Goal: Check status: Check status

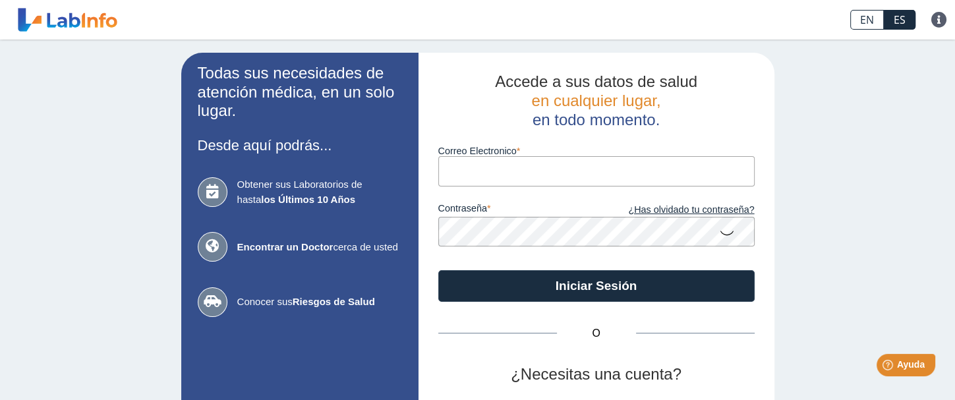
click at [446, 166] on input "Correo Electronico" at bounding box center [596, 171] width 316 height 30
type input "[PERSON_NAME][EMAIL_ADDRESS][DOMAIN_NAME]"
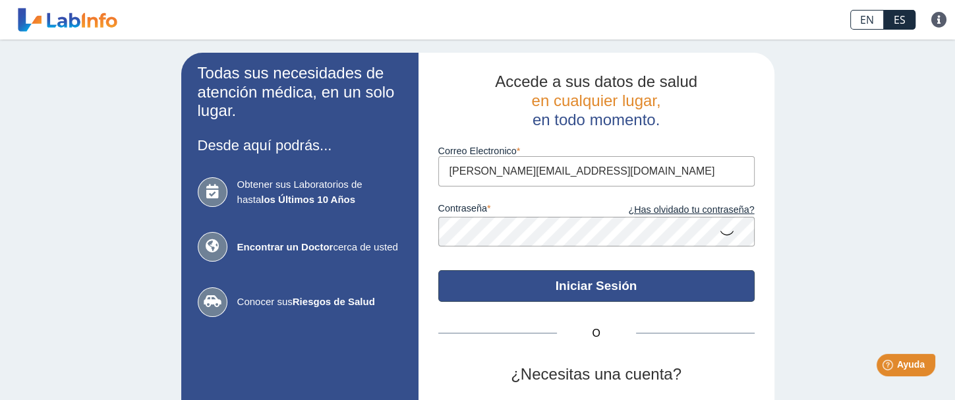
click at [610, 290] on button "Iniciar Sesión" at bounding box center [596, 286] width 316 height 32
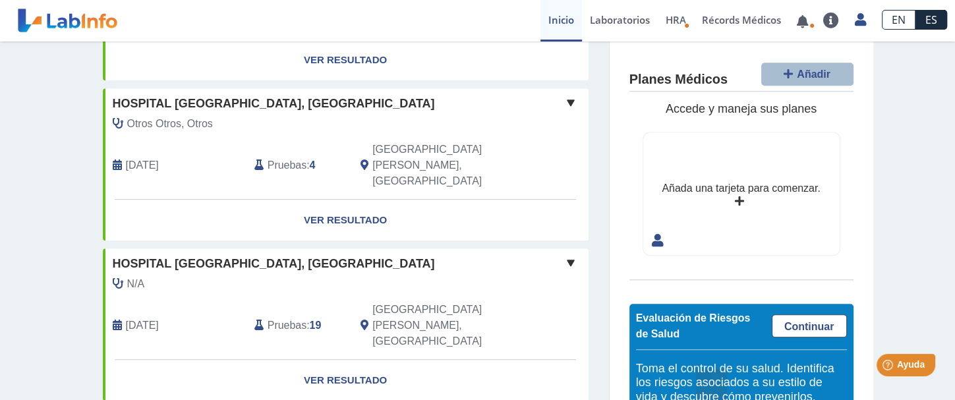
scroll to position [1103, 0]
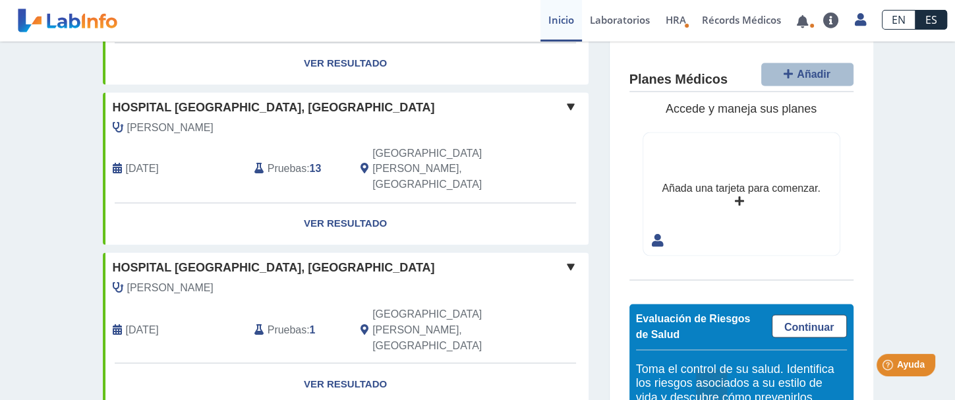
scroll to position [2112, 0]
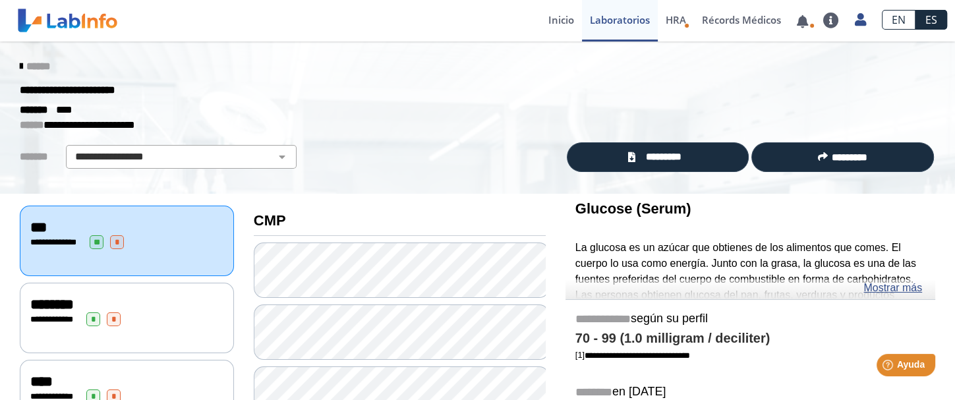
click at [20, 65] on icon at bounding box center [21, 66] width 3 height 11
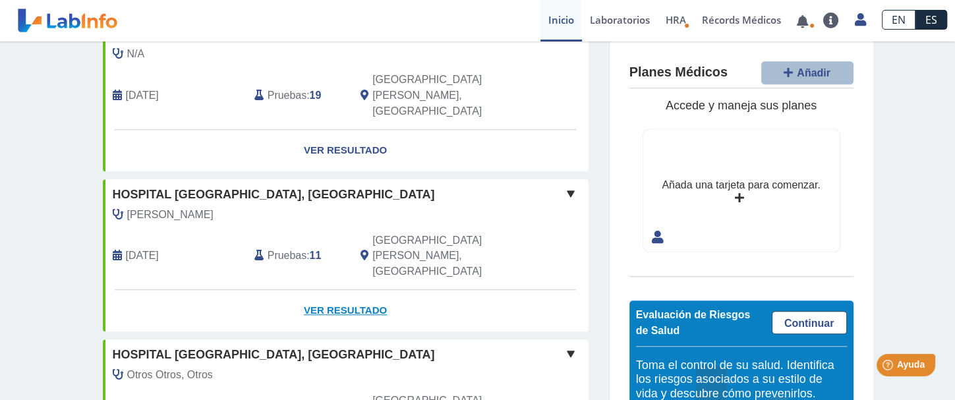
scroll to position [1099, 0]
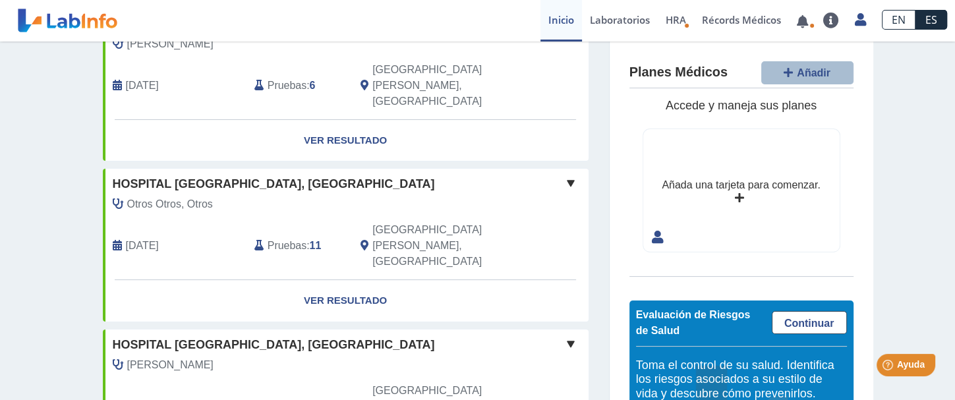
scroll to position [0, 0]
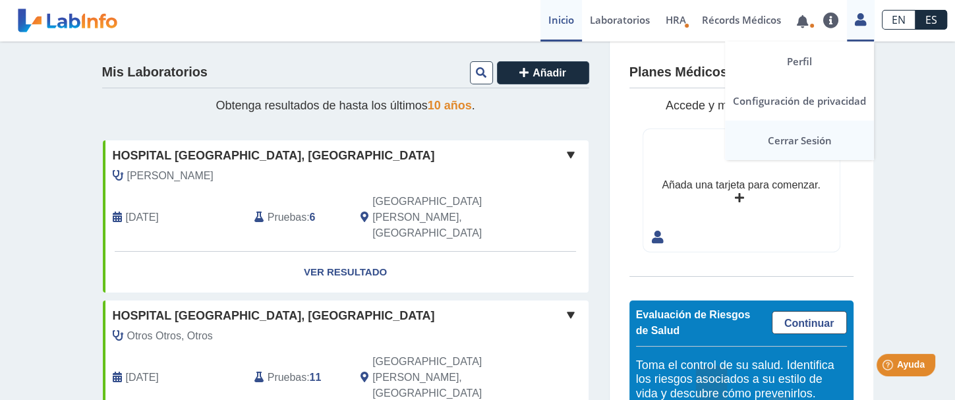
click at [813, 138] on link "Cerrar Sesión" at bounding box center [799, 141] width 149 height 40
